Goal: Use online tool/utility: Utilize a website feature to perform a specific function

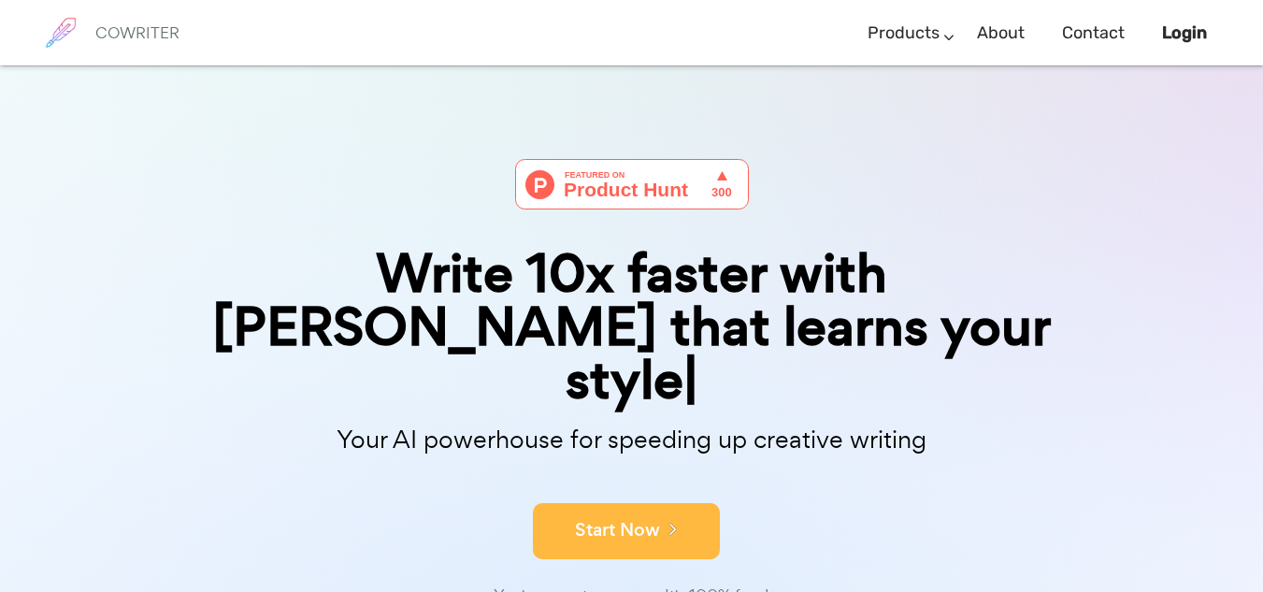
click at [665, 518] on icon at bounding box center [668, 528] width 17 height 21
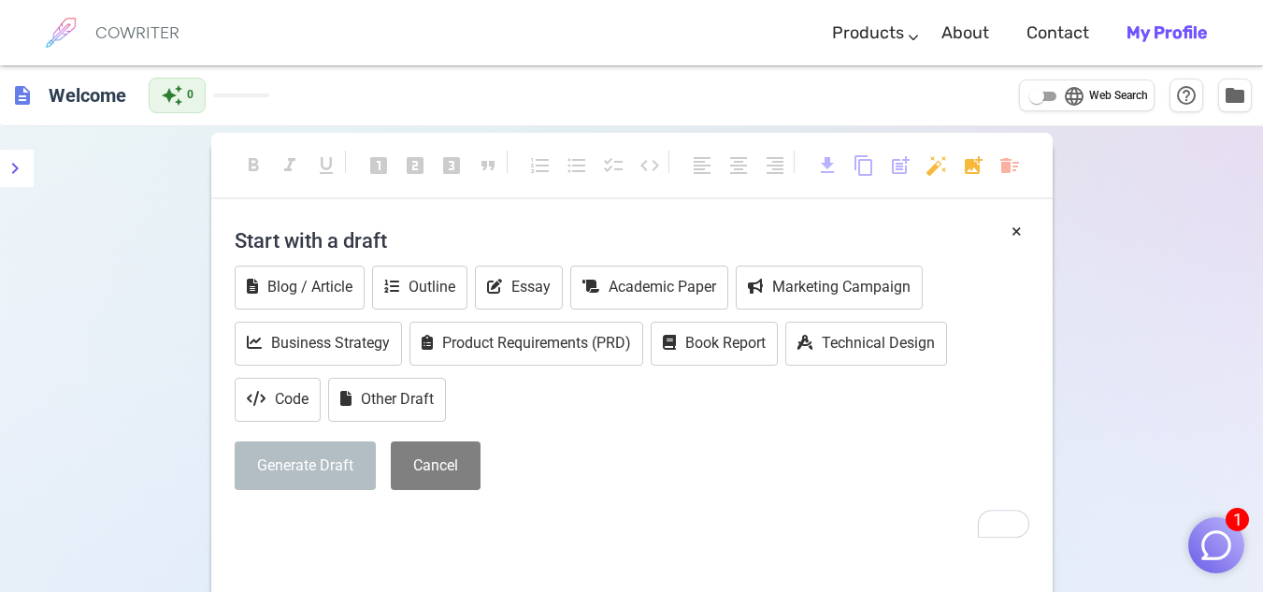
click at [296, 246] on h4 "Start with a draft" at bounding box center [632, 240] width 794 height 45
click at [503, 248] on h4 "Start with a draft" at bounding box center [632, 240] width 794 height 45
click at [412, 240] on h4 "Start with a draft" at bounding box center [632, 240] width 794 height 45
click at [523, 273] on button "Essay" at bounding box center [519, 287] width 88 height 44
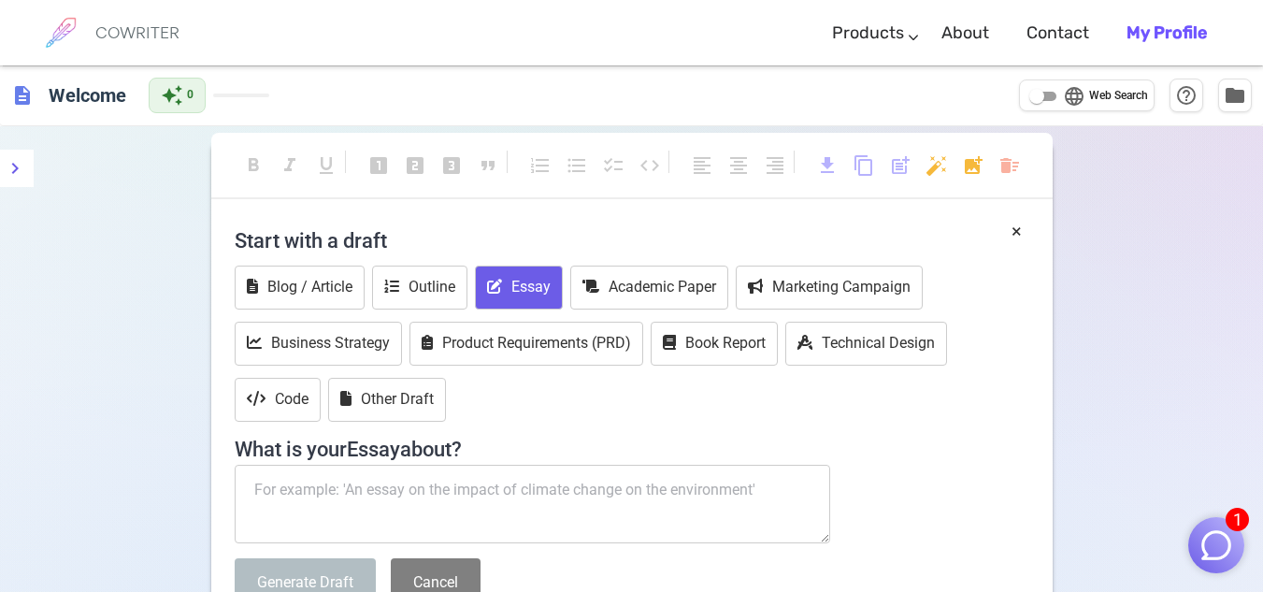
click at [376, 492] on textarea "To enrich screen reader interactions, please activate Accessibility in Grammarl…" at bounding box center [533, 503] width 596 height 79
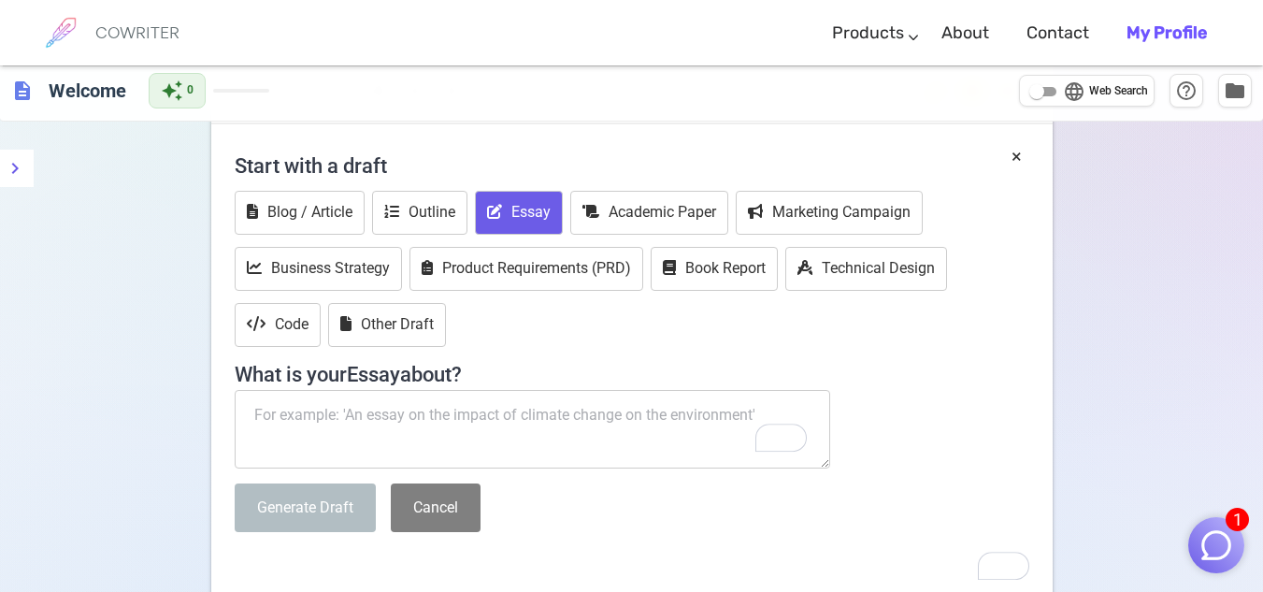
scroll to position [93, 0]
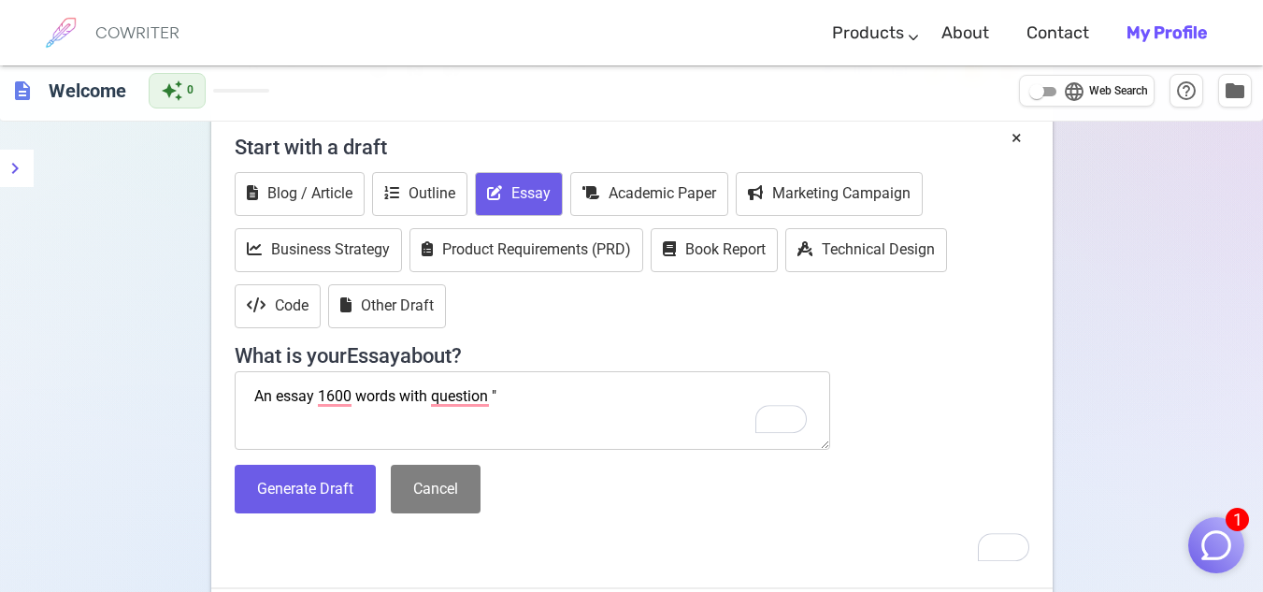
paste textarea "Are there any conditions that can qualify for intervention in another country? …"
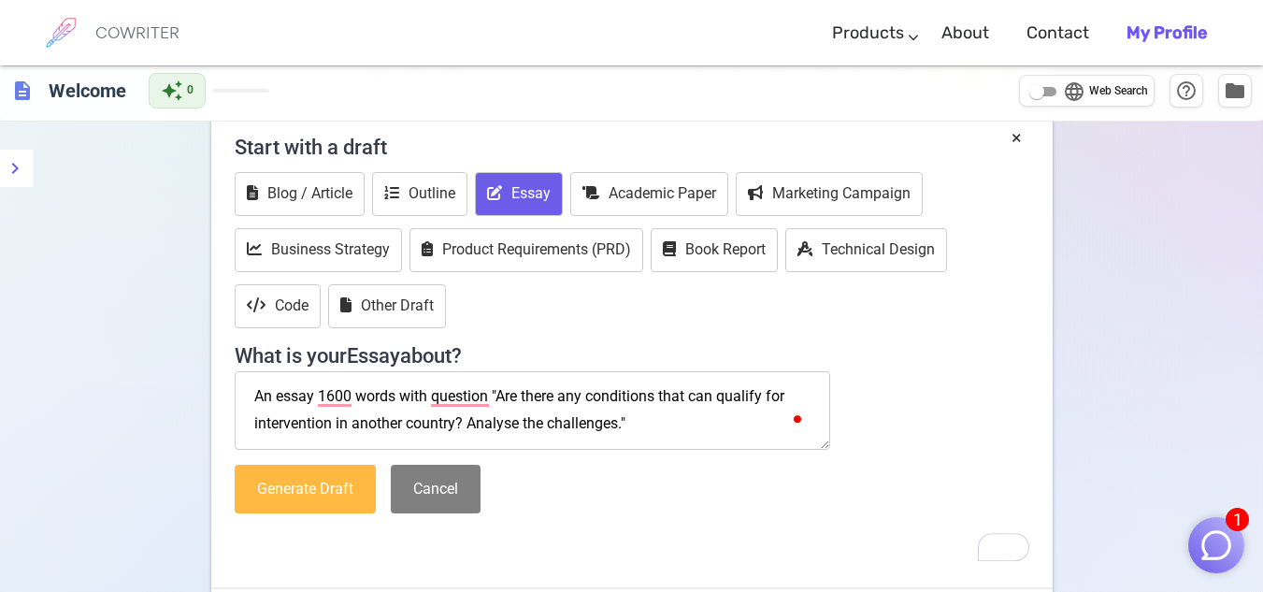
type textarea "An essay 1600 words with question "Are there any conditions that can qualify fo…"
click at [316, 495] on button "Generate Draft" at bounding box center [305, 489] width 141 height 50
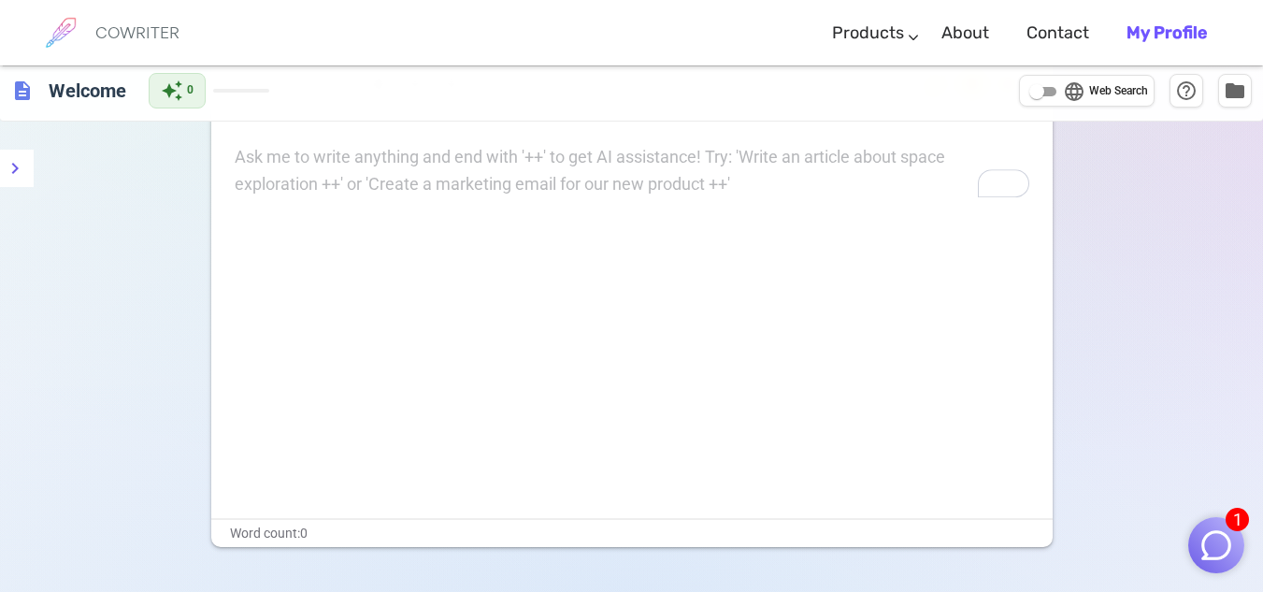
scroll to position [0, 0]
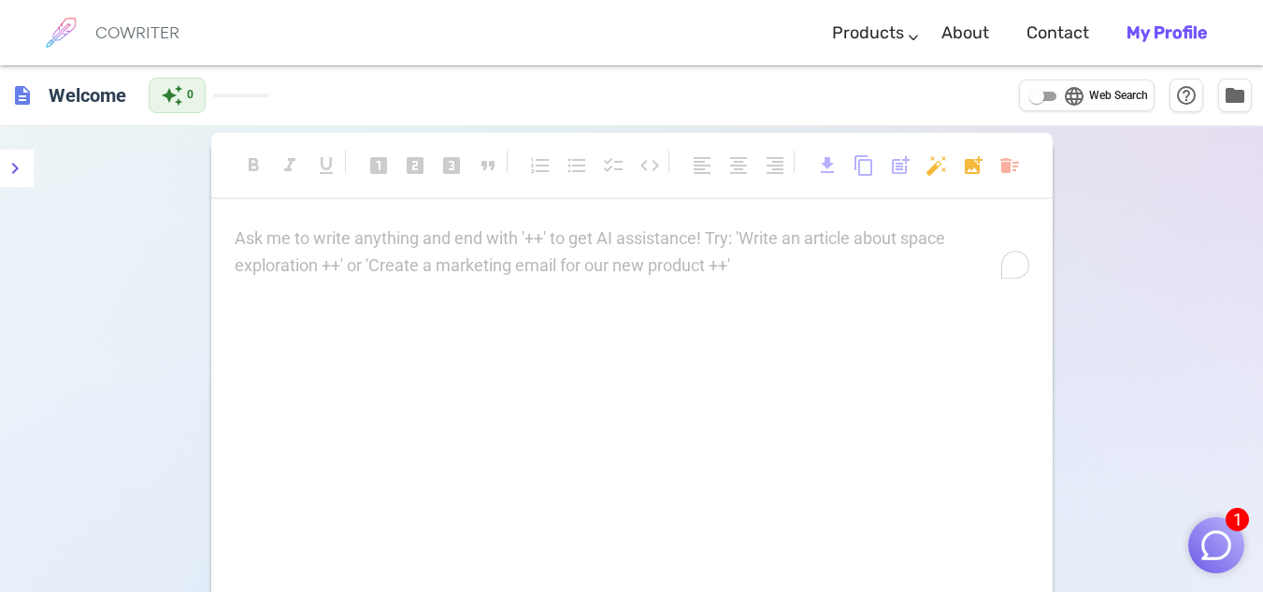
click at [1046, 103] on input "language Web Search" at bounding box center [1036, 96] width 67 height 22
checkbox input "true"
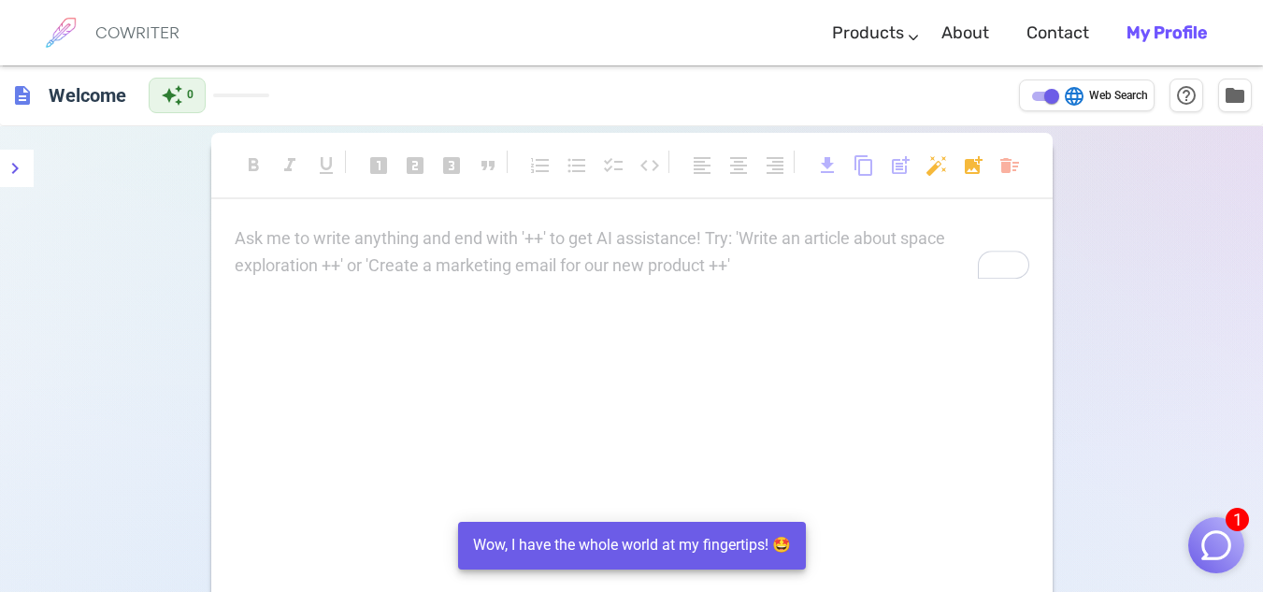
click at [308, 237] on p "Ask me to write anything and end with '++' to get AI assistance! Try: 'Write an…" at bounding box center [632, 238] width 794 height 27
